Goal: Information Seeking & Learning: Learn about a topic

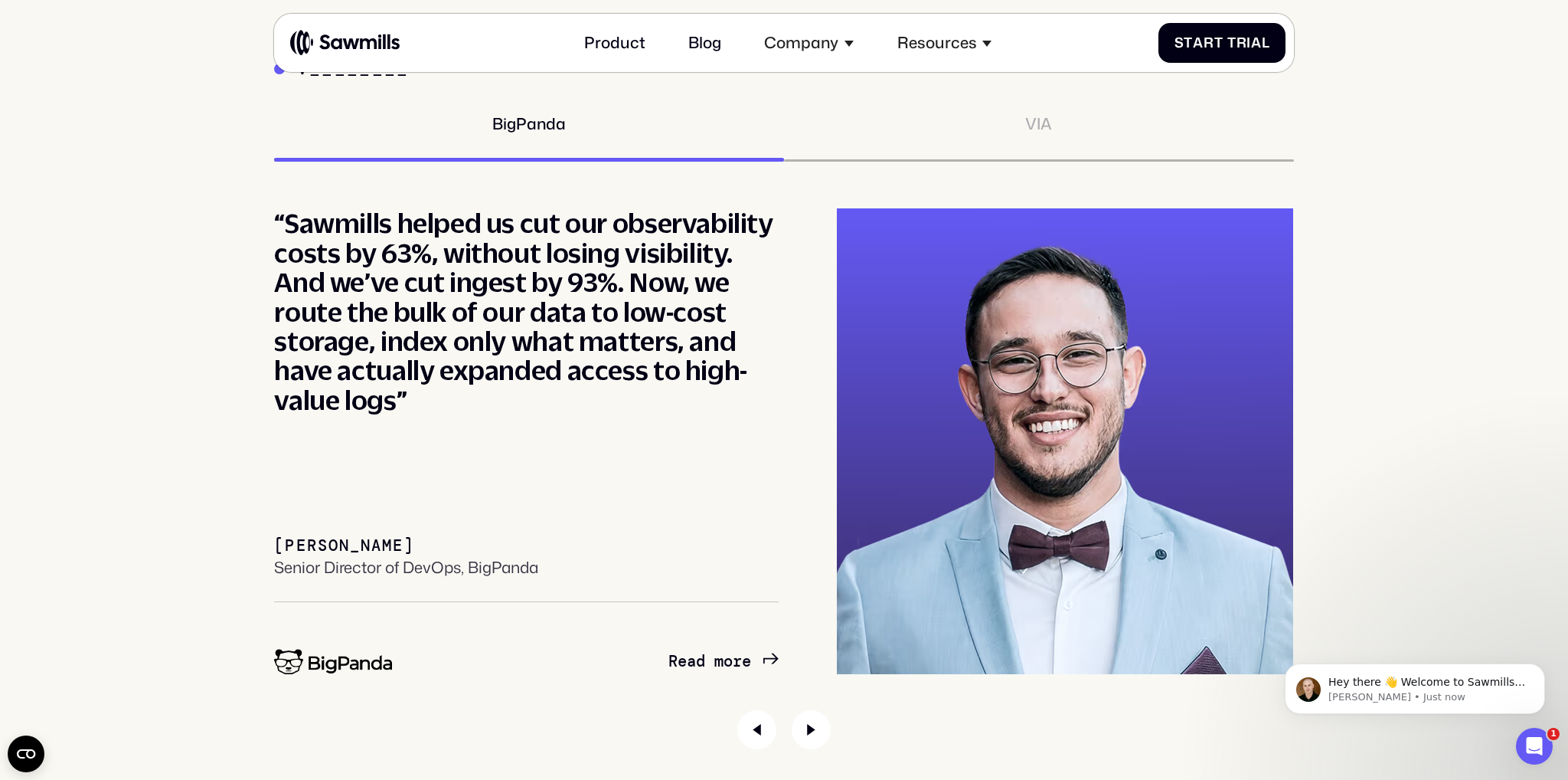
scroll to position [7266, 0]
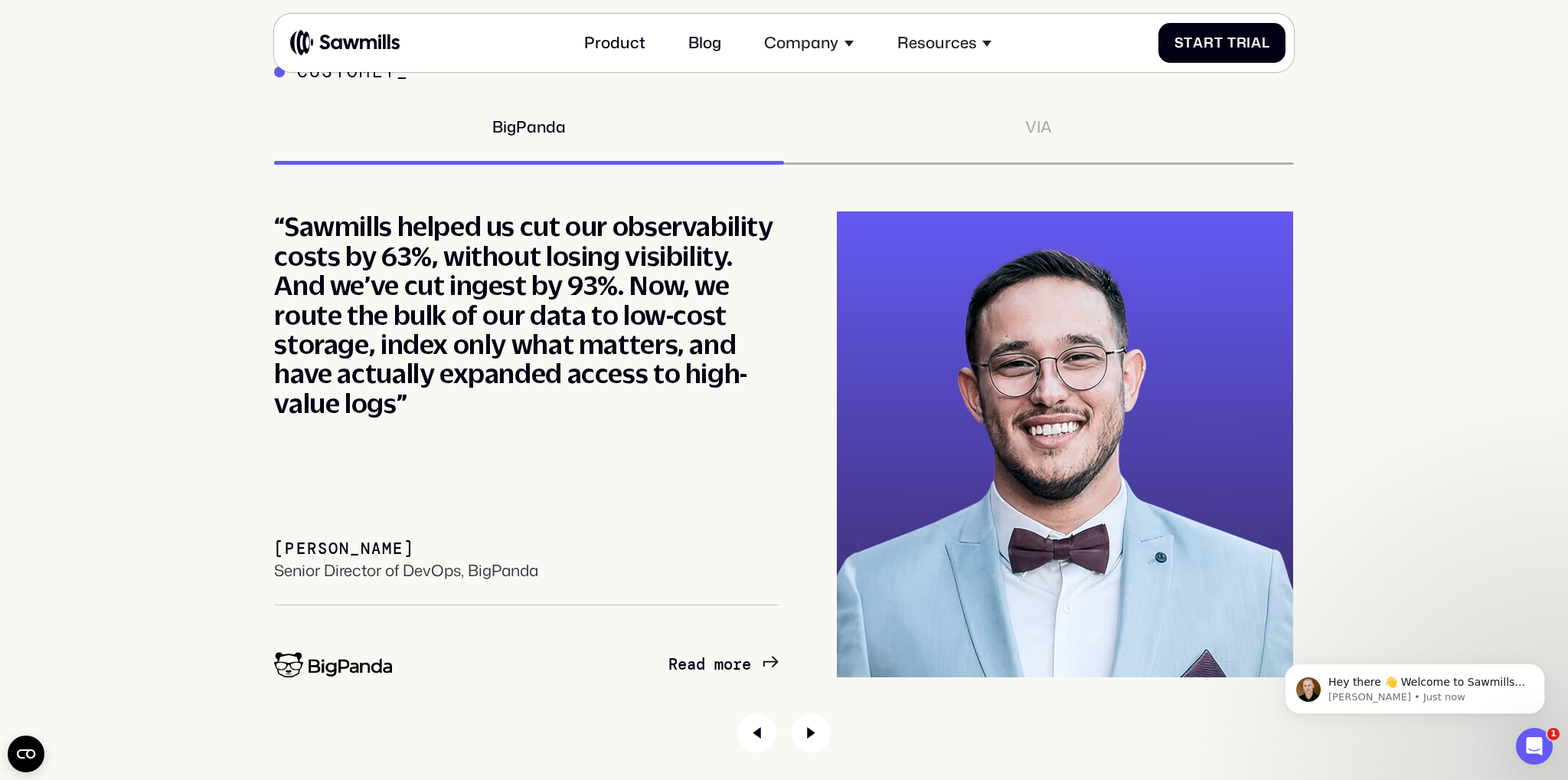
click at [1041, 125] on div "VIA" at bounding box center [1038, 128] width 27 height 20
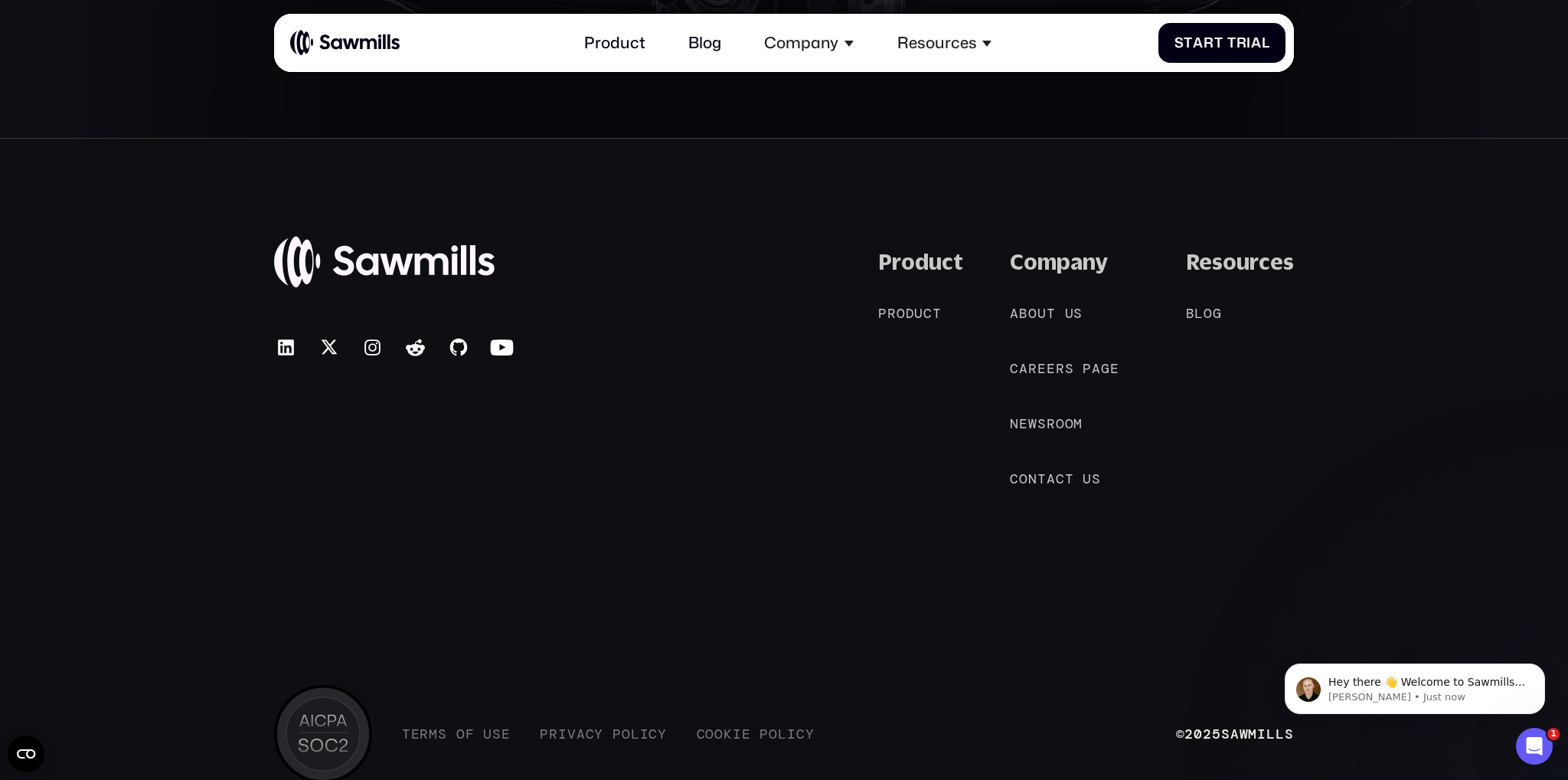
scroll to position [8868, 0]
click at [289, 344] on icon at bounding box center [286, 346] width 15 height 15
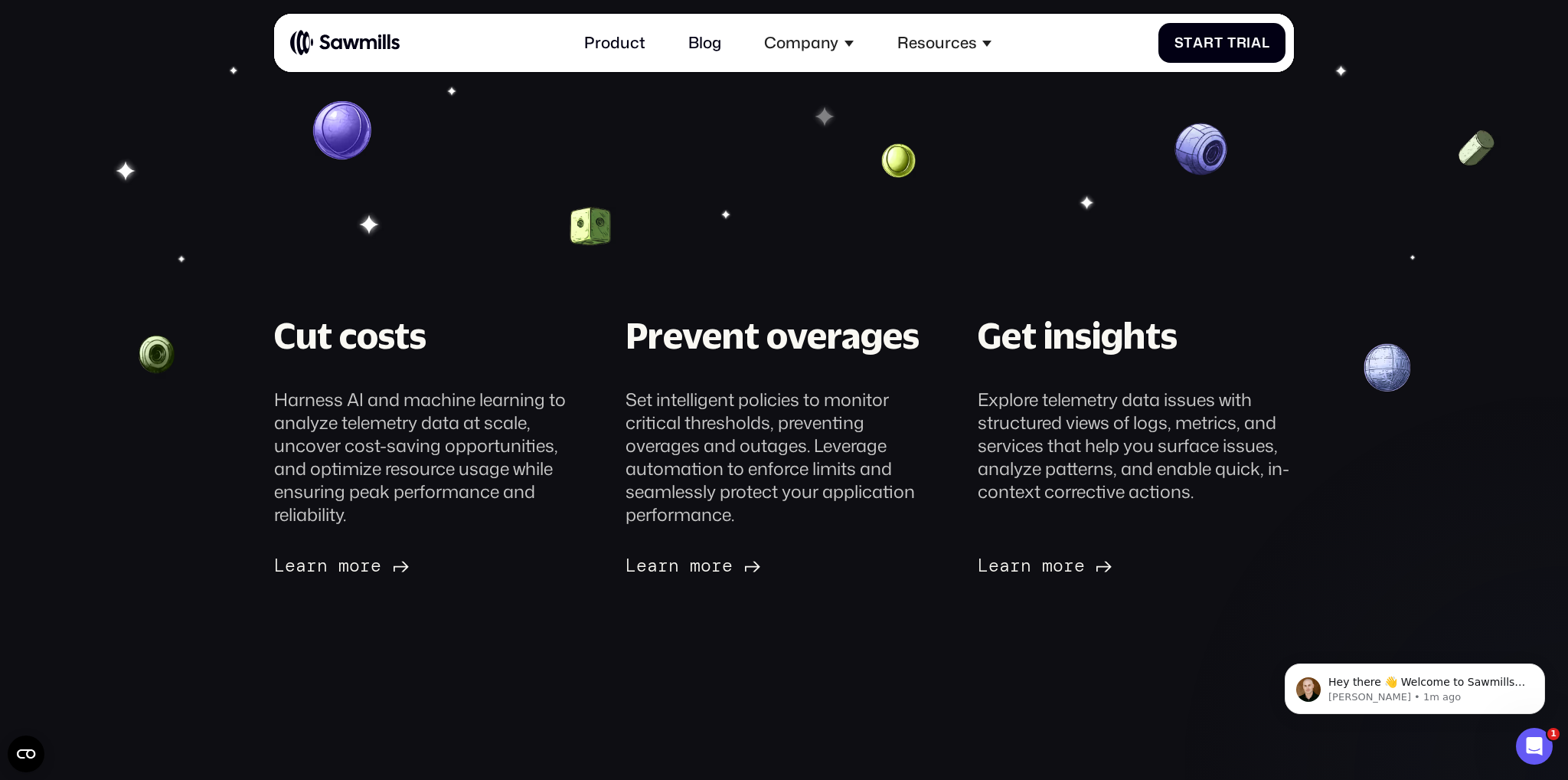
scroll to position [71, 0]
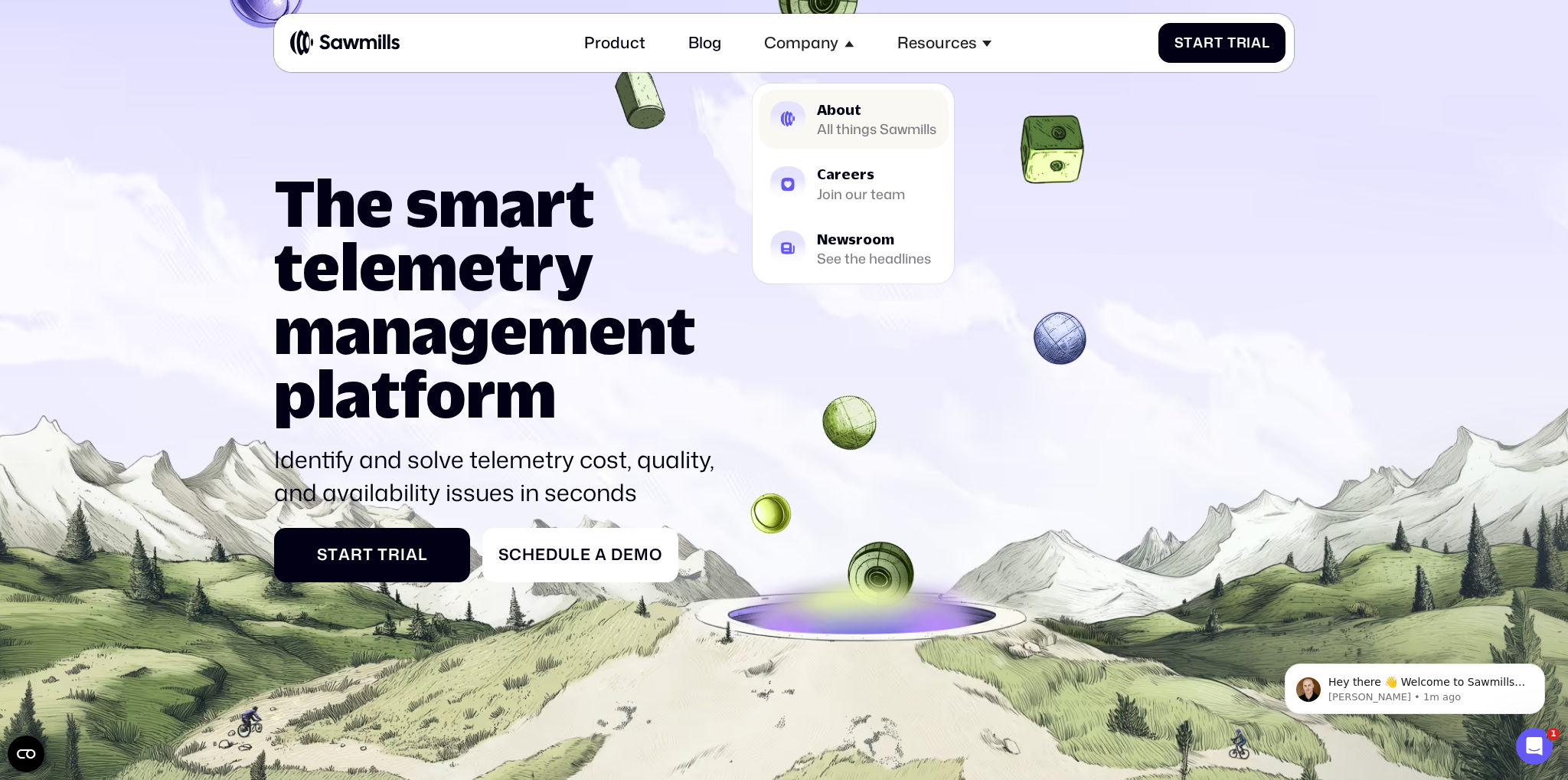
click at [810, 136] on link "About All things Sawmills" at bounding box center [853, 119] width 190 height 59
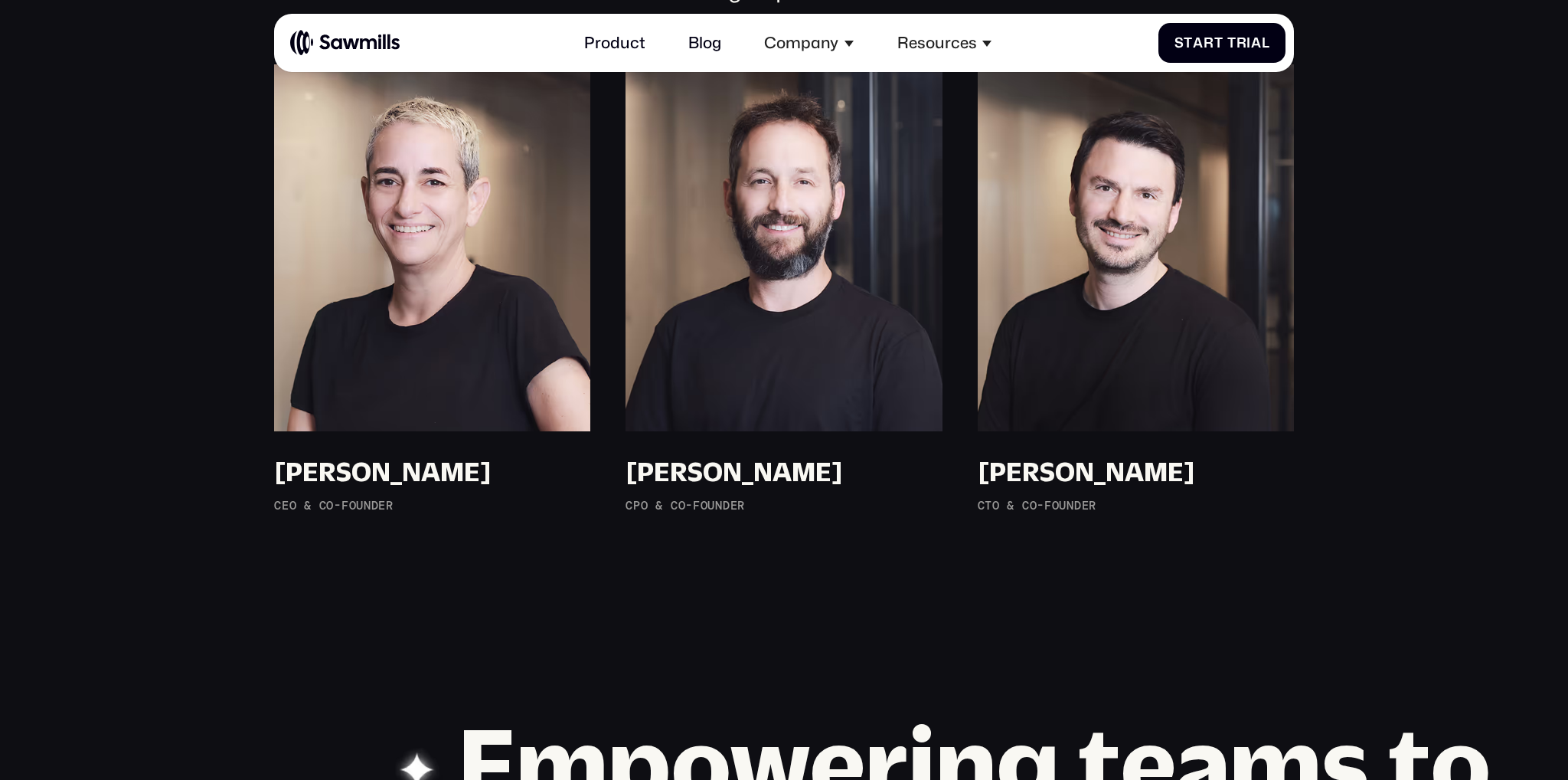
scroll to position [1611, 0]
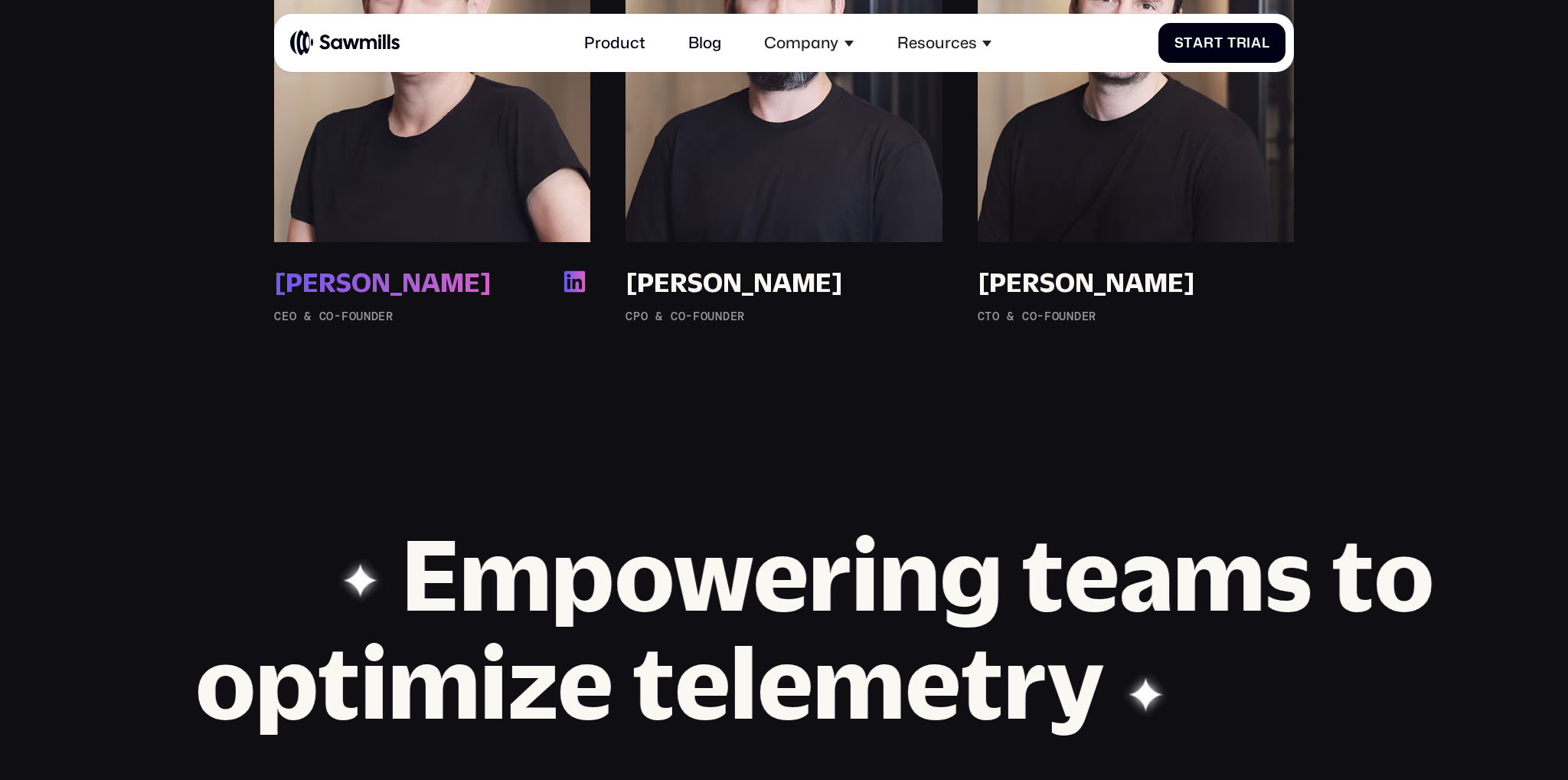
click at [573, 288] on img at bounding box center [574, 281] width 32 height 32
